Goal: Check status: Check status

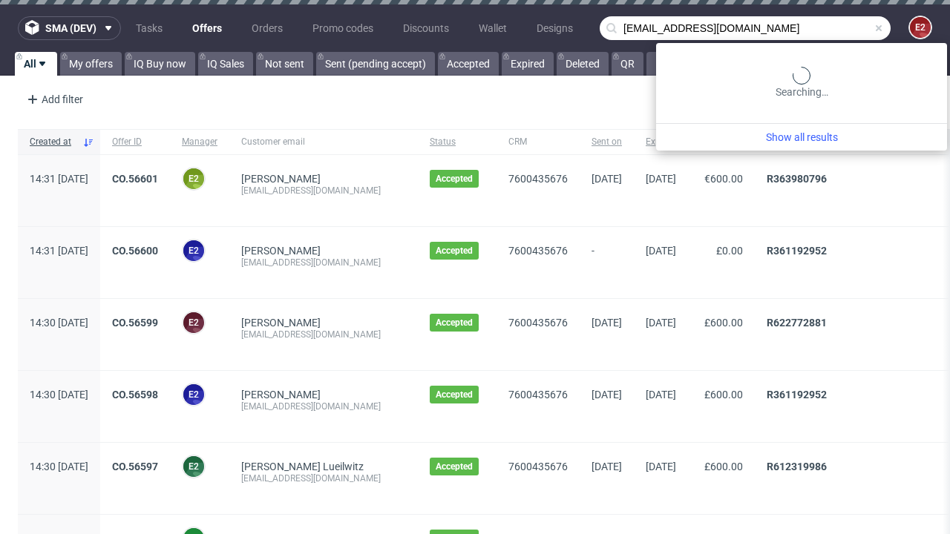
type input "[EMAIL_ADDRESS][DOMAIN_NAME]"
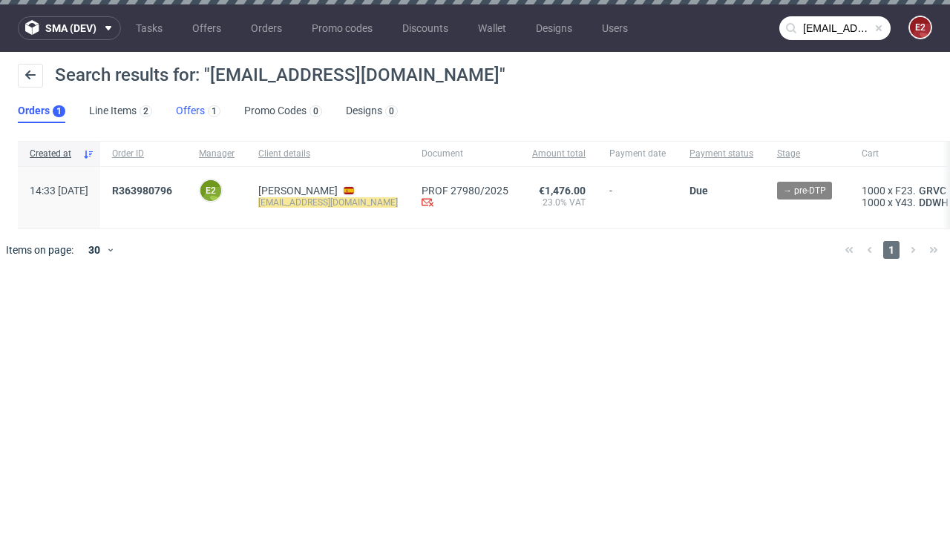
click at [198, 111] on link "Offers 1" at bounding box center [198, 111] width 45 height 24
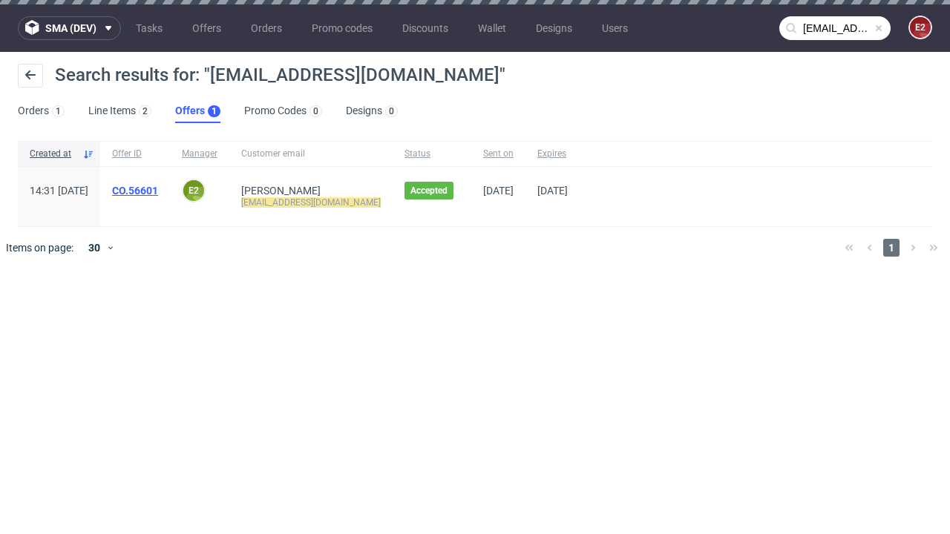
click at [158, 191] on link "CO.56601" at bounding box center [135, 191] width 46 height 12
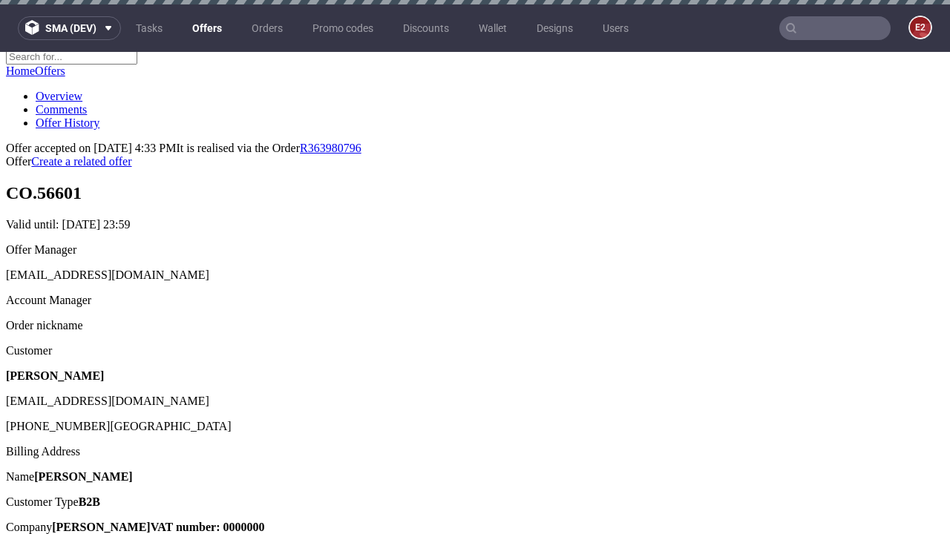
scroll to position [4, 0]
